Goal: Information Seeking & Learning: Learn about a topic

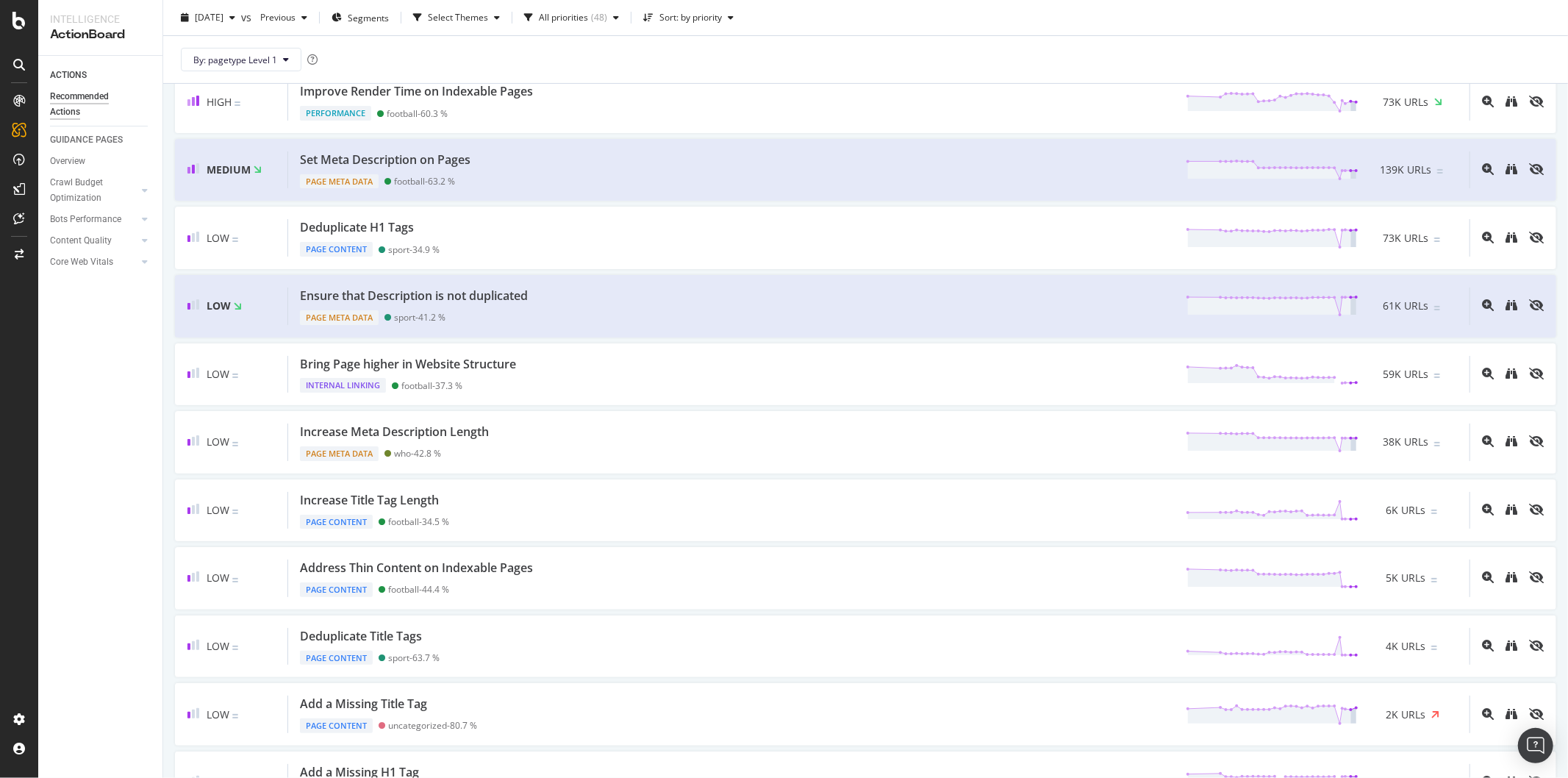
scroll to position [245, 0]
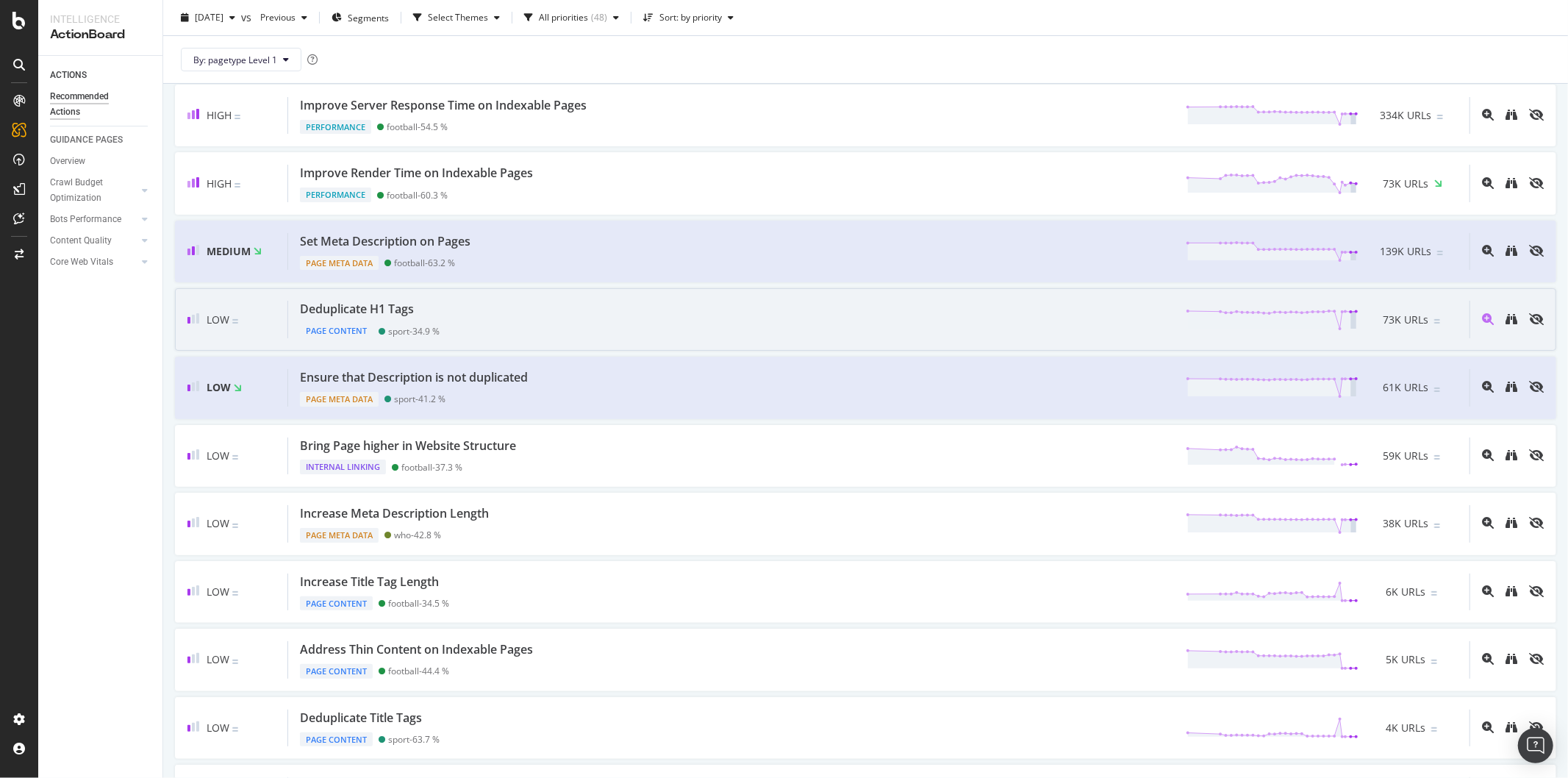
click at [923, 318] on div "Deduplicate H1 Tags Page Content sport - 34.9 % 73K URLs" at bounding box center [879, 319] width 1181 height 37
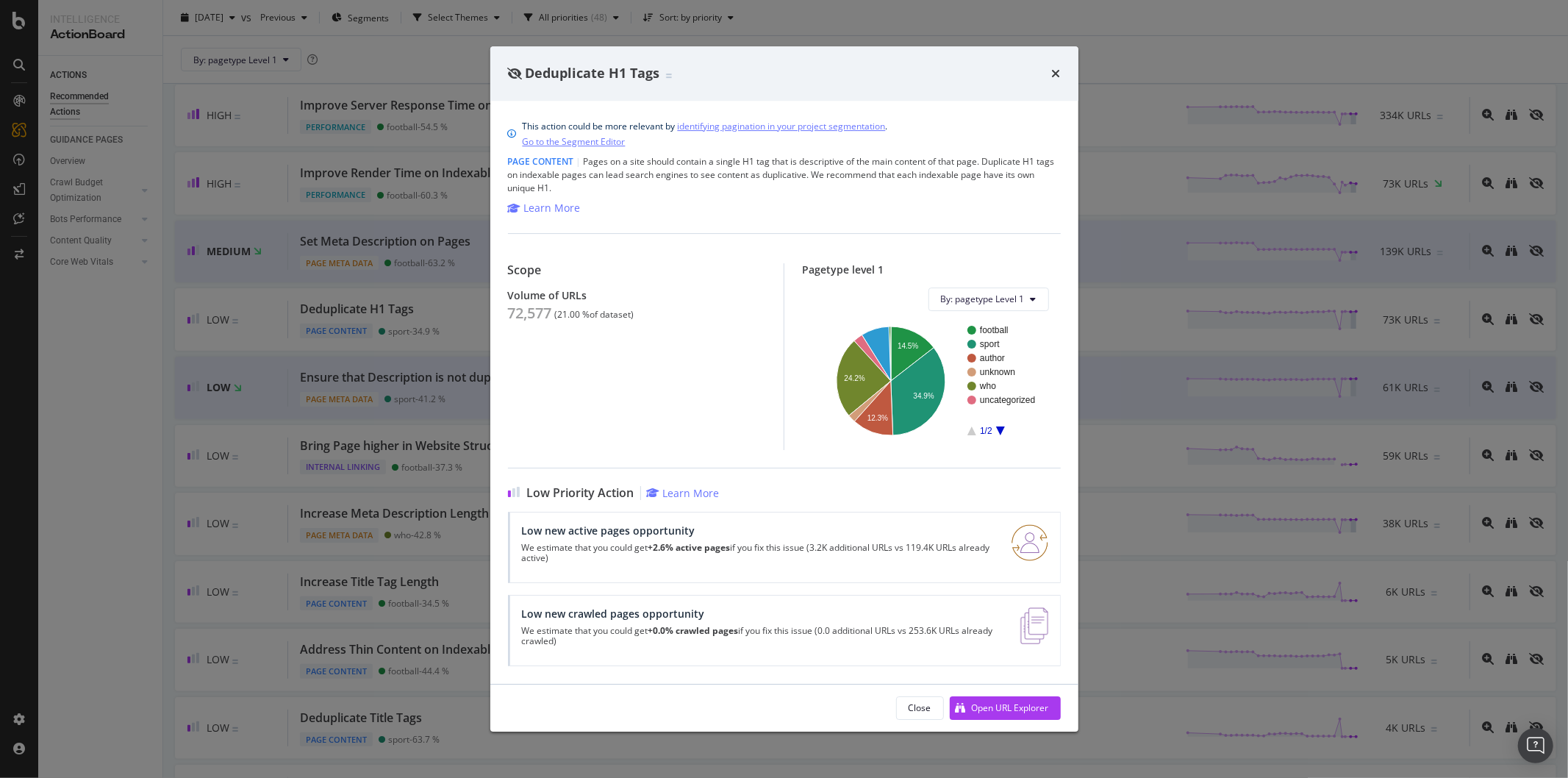
drag, startPoint x: 1057, startPoint y: 72, endPoint x: 916, endPoint y: 9, distance: 154.4
click at [1057, 72] on icon "times" at bounding box center [1056, 73] width 9 height 12
